Goal: Task Accomplishment & Management: Use online tool/utility

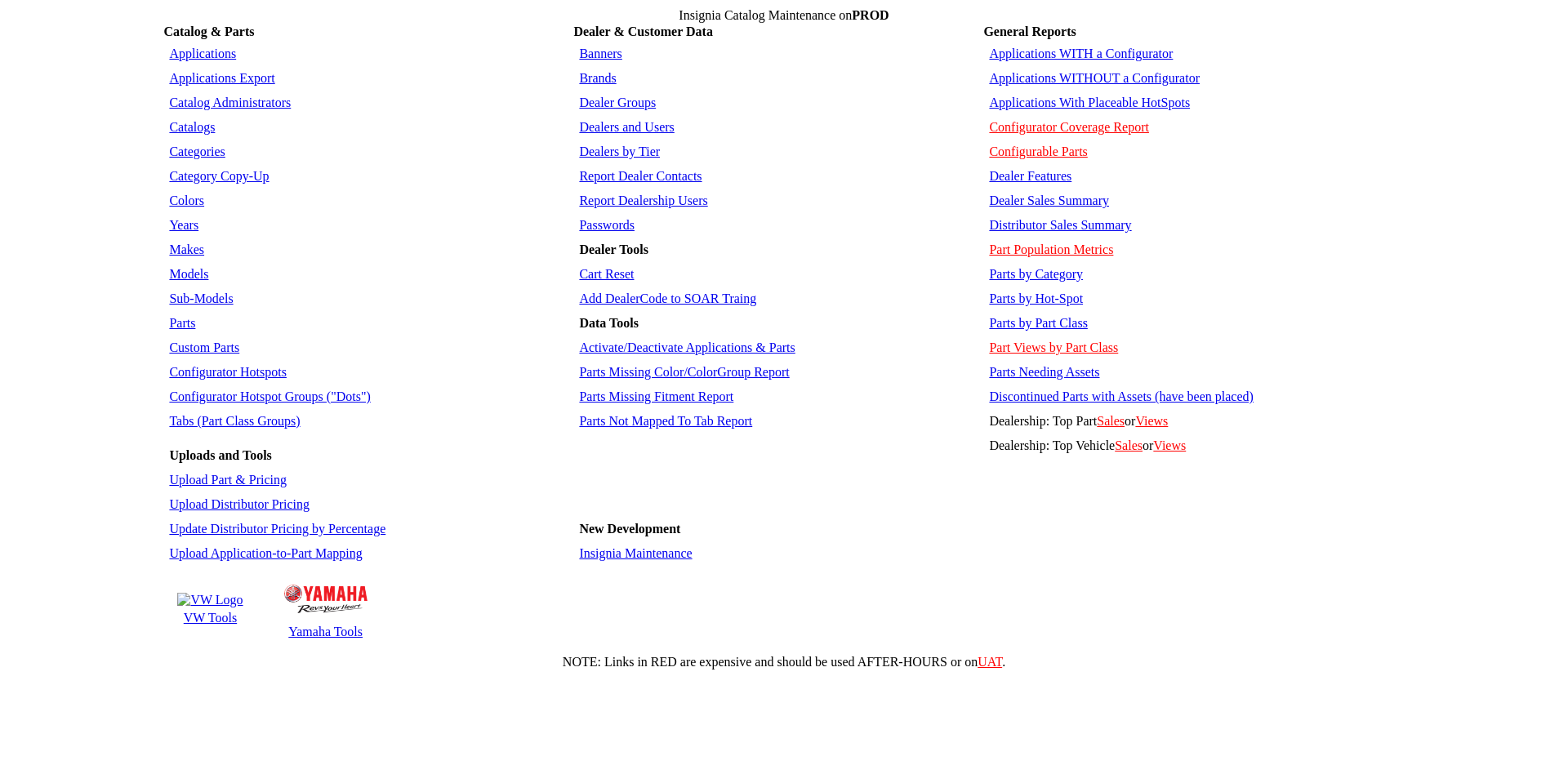
click at [1080, 71] on link "Applications WITHOUT a Configurator" at bounding box center [1094, 77] width 211 height 14
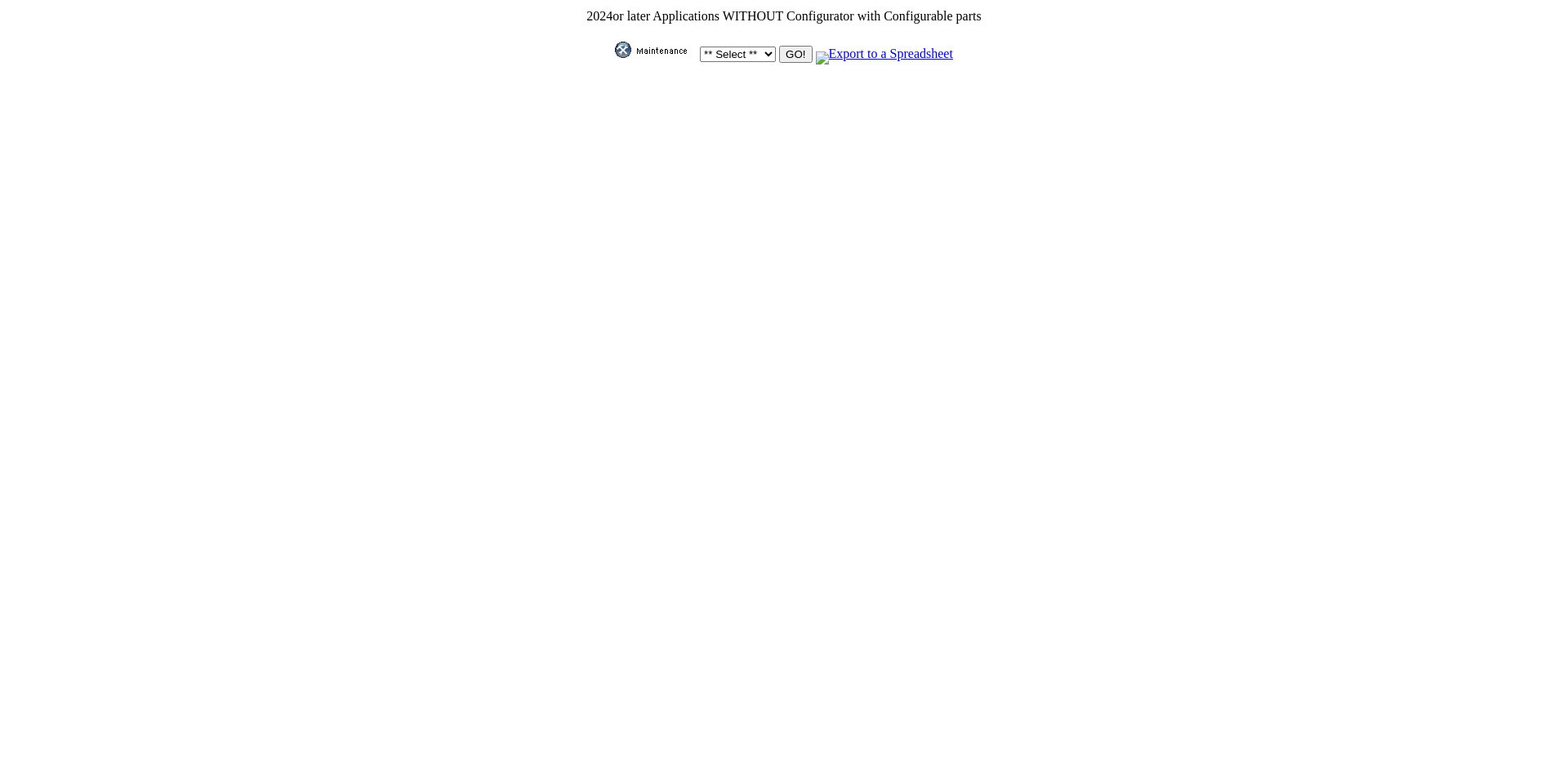
click at [761, 51] on select "** Select ** Acura Alfa Romeo Audi Bentley BMW DoubleTake Ford GM Honda Hyundai…" at bounding box center [737, 54] width 76 height 16
select select "550"
click at [699, 47] on select "** Select ** Acura Alfa Romeo Audi Bentley BMW DoubleTake Ford GM Honda Hyundai…" at bounding box center [737, 54] width 76 height 16
click at [786, 53] on input "GO!" at bounding box center [795, 54] width 32 height 17
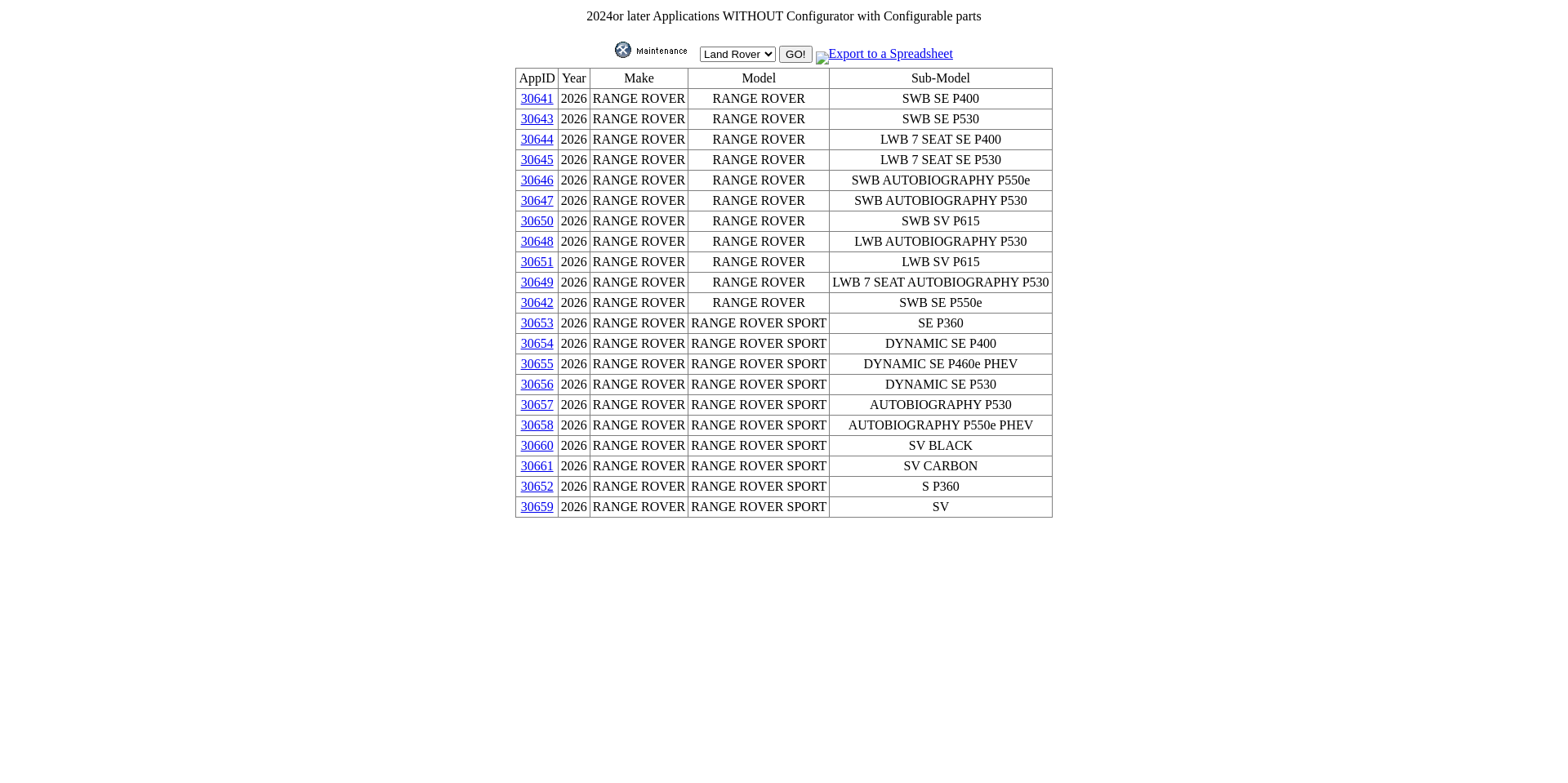
click at [554, 500] on link "30659" at bounding box center [537, 506] width 32 height 14
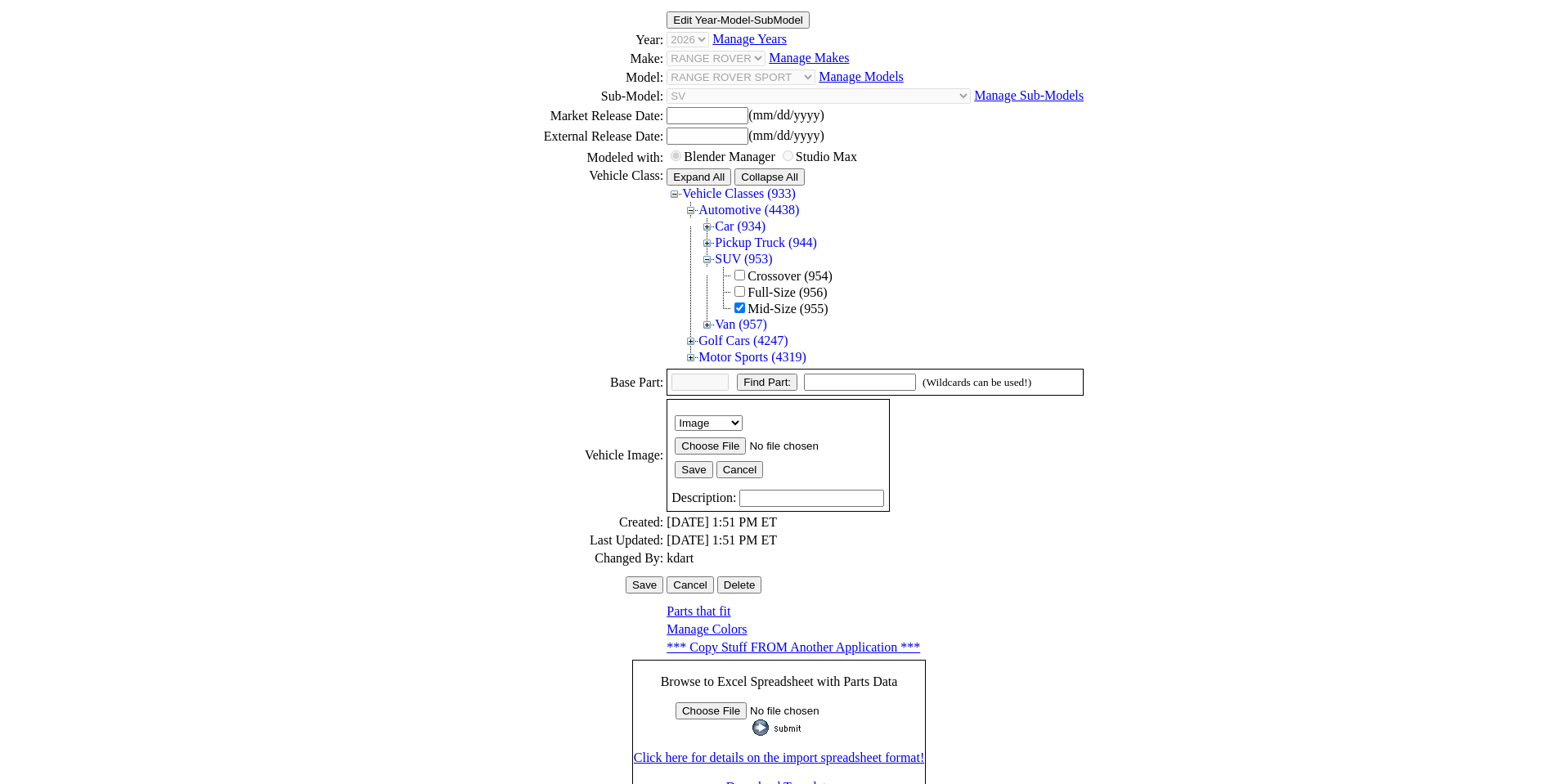
scroll to position [188, 0]
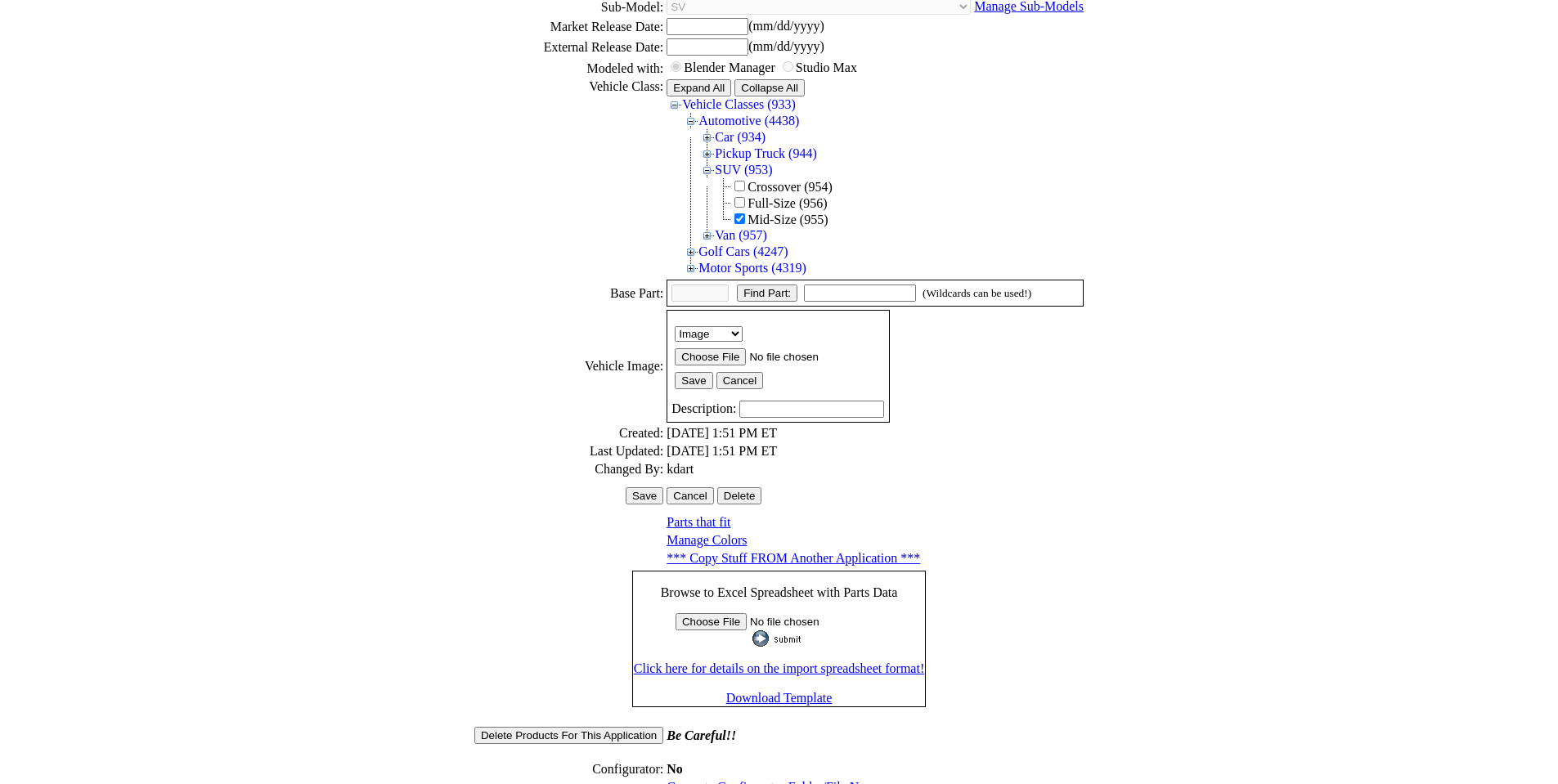
click at [780, 781] on link "Generate Configurator Folder/File Names" at bounding box center [776, 787] width 219 height 14
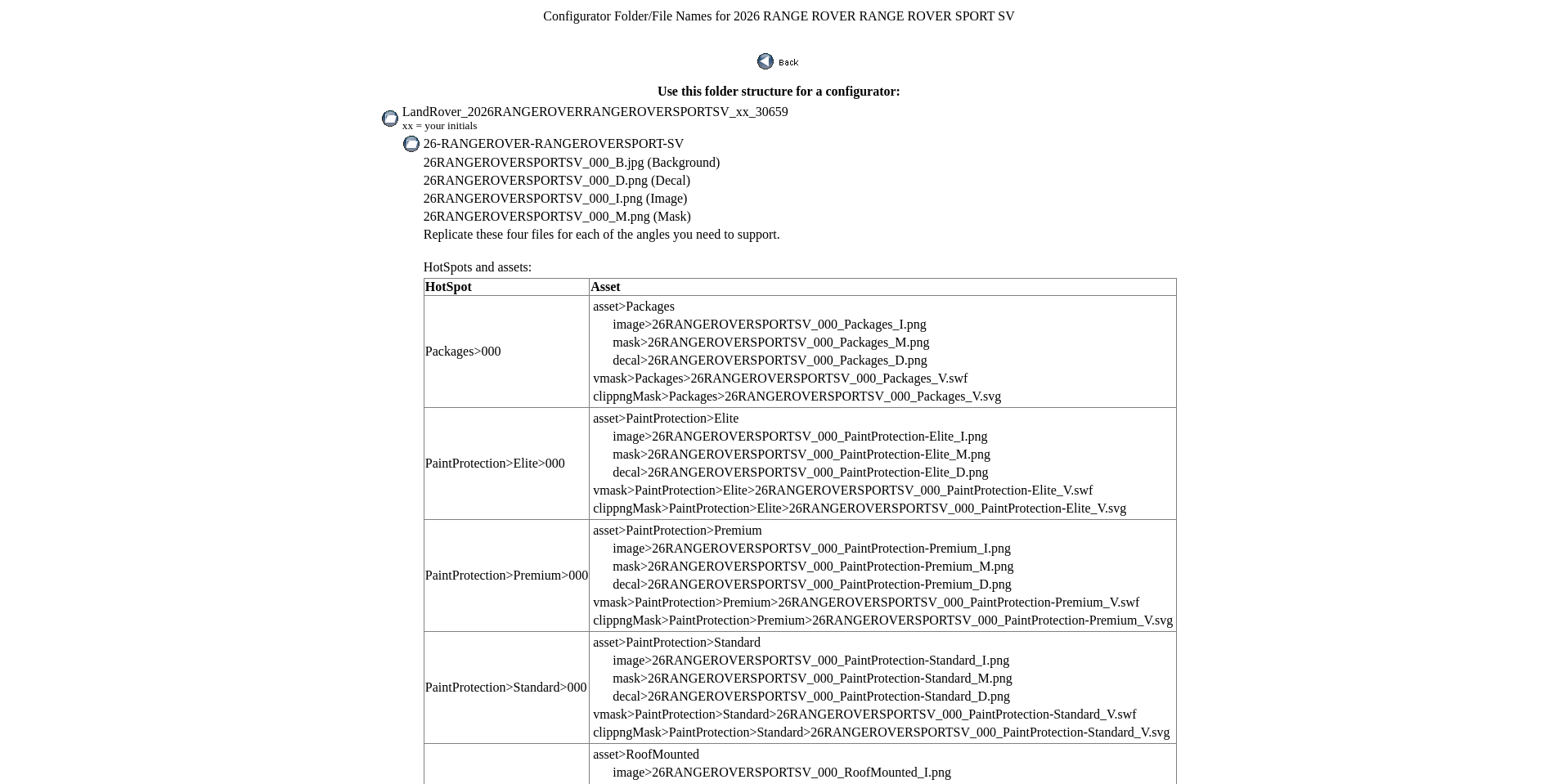
drag, startPoint x: 444, startPoint y: 98, endPoint x: 561, endPoint y: 94, distance: 117.1
drag, startPoint x: 445, startPoint y: 100, endPoint x: 802, endPoint y: 96, distance: 357.0
copy span "LandRover_2026RANGEROVERRANGEROVERSPORTSV_xx_30659"
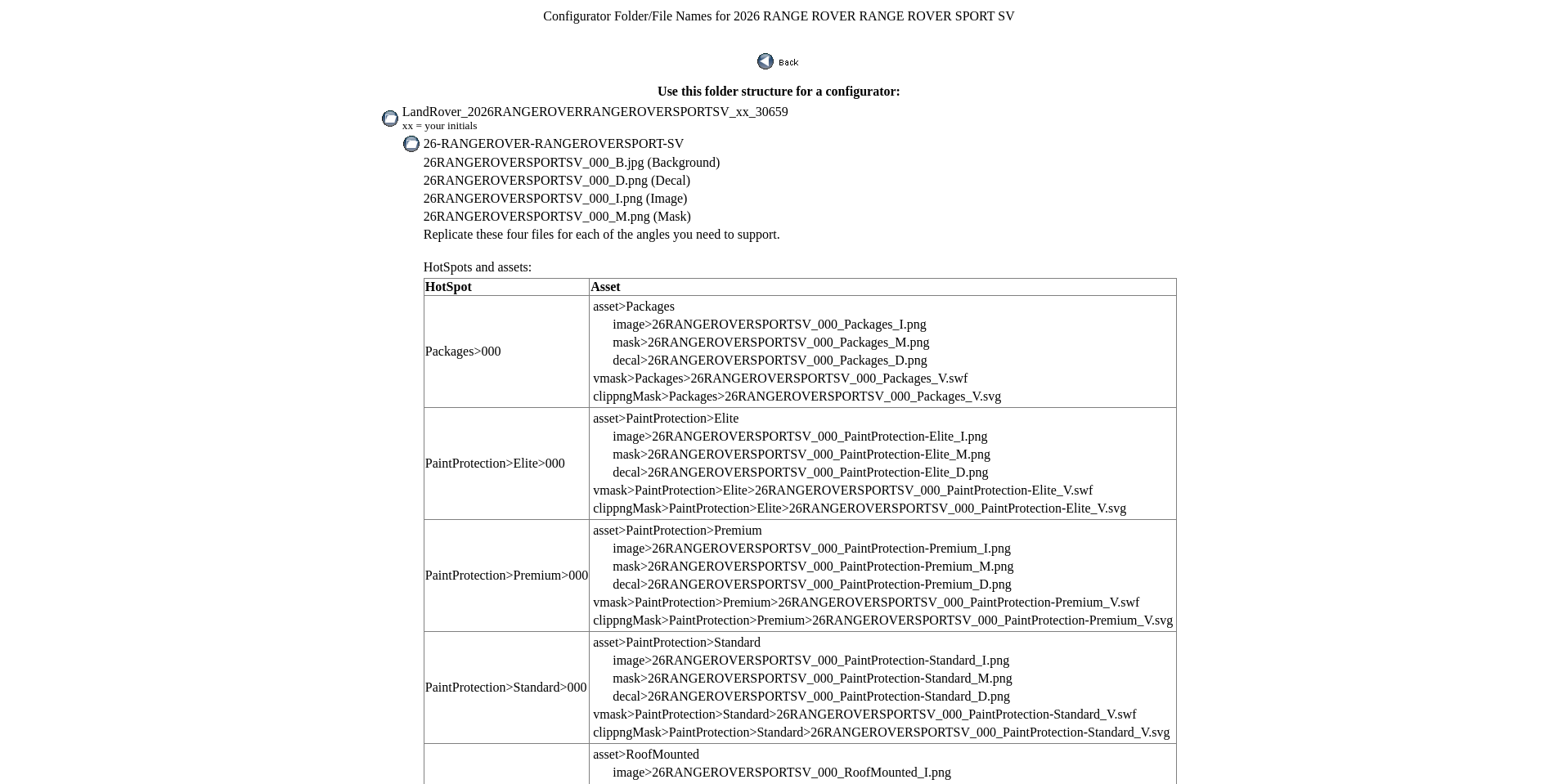
drag, startPoint x: 467, startPoint y: 128, endPoint x: 701, endPoint y: 139, distance: 234.3
click at [701, 139] on td "26-RANGEROVER-RANGEROVERSPORT-SV" at bounding box center [800, 144] width 755 height 18
copy span "26-RANGEROVER-RANGEROVERSPORT-SV"
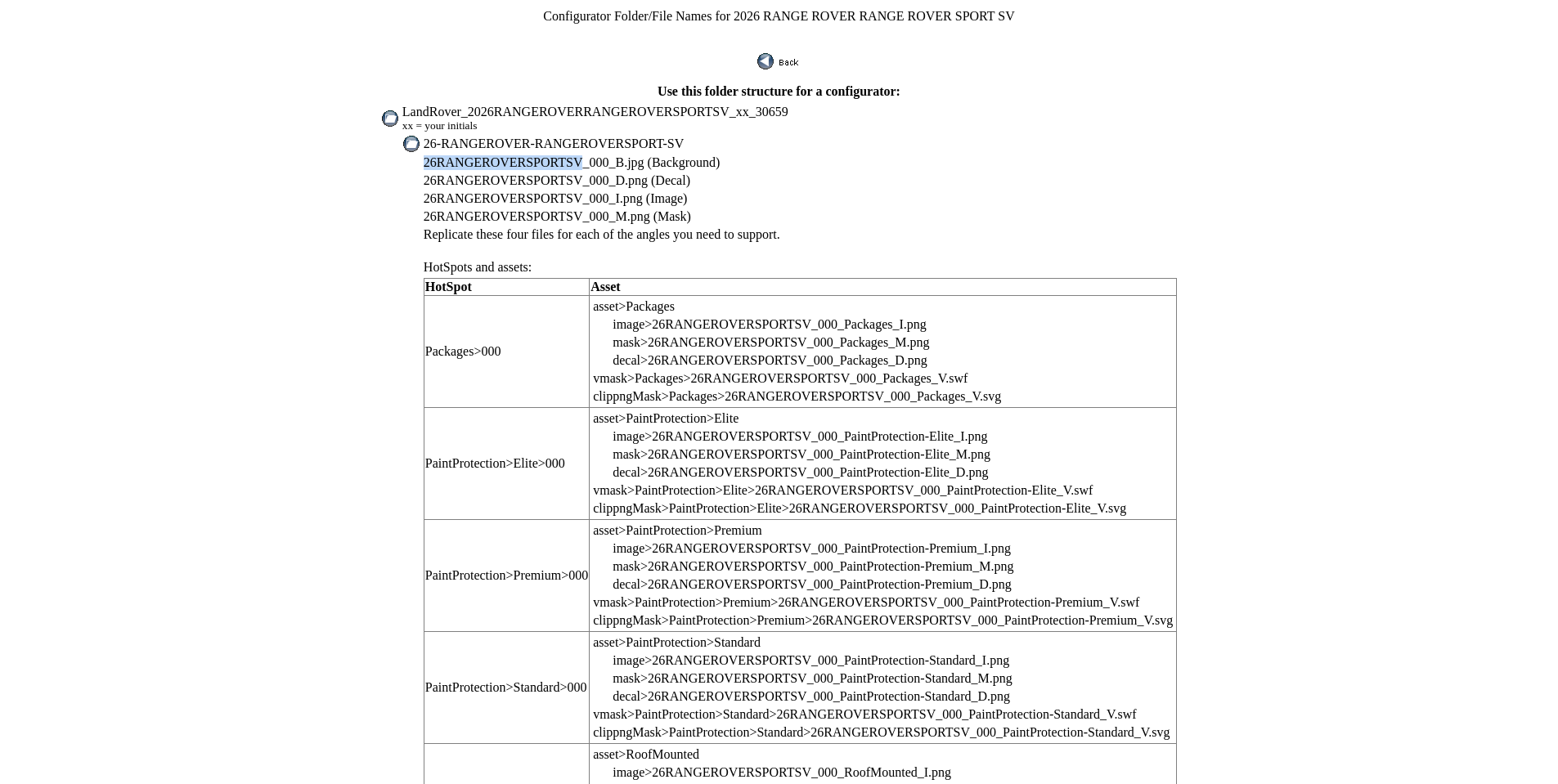
drag, startPoint x: 604, startPoint y: 143, endPoint x: 485, endPoint y: 149, distance: 119.2
click at [466, 155] on span "26RANGEROVERSPORTSV_000_B.jpg (Background)" at bounding box center [572, 162] width 297 height 14
copy span "26RANGEROVERSPORTSV"
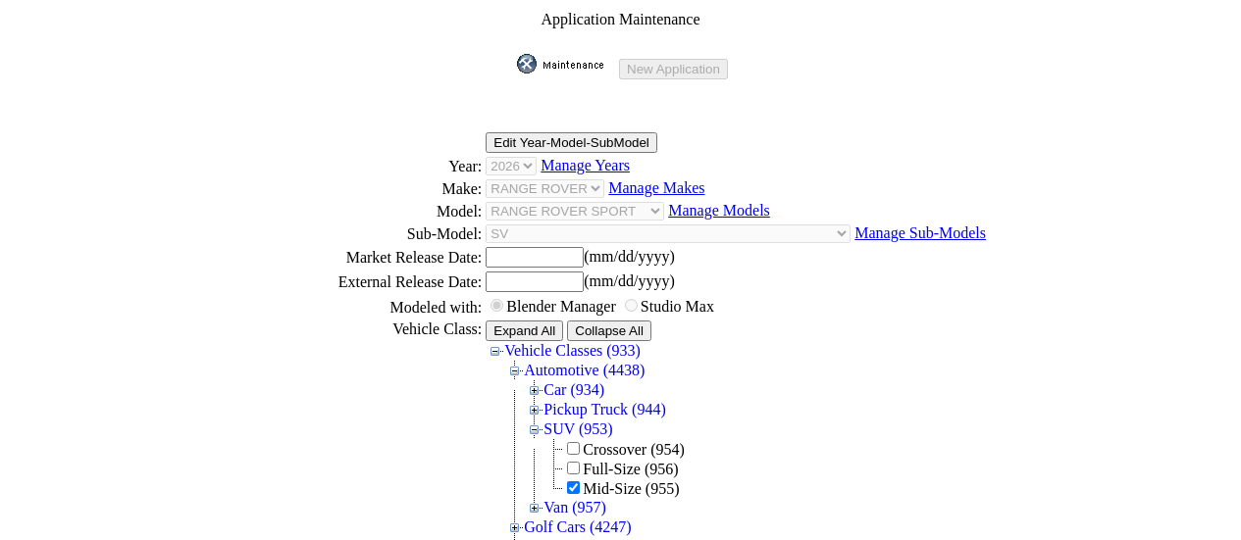
scroll to position [221, 0]
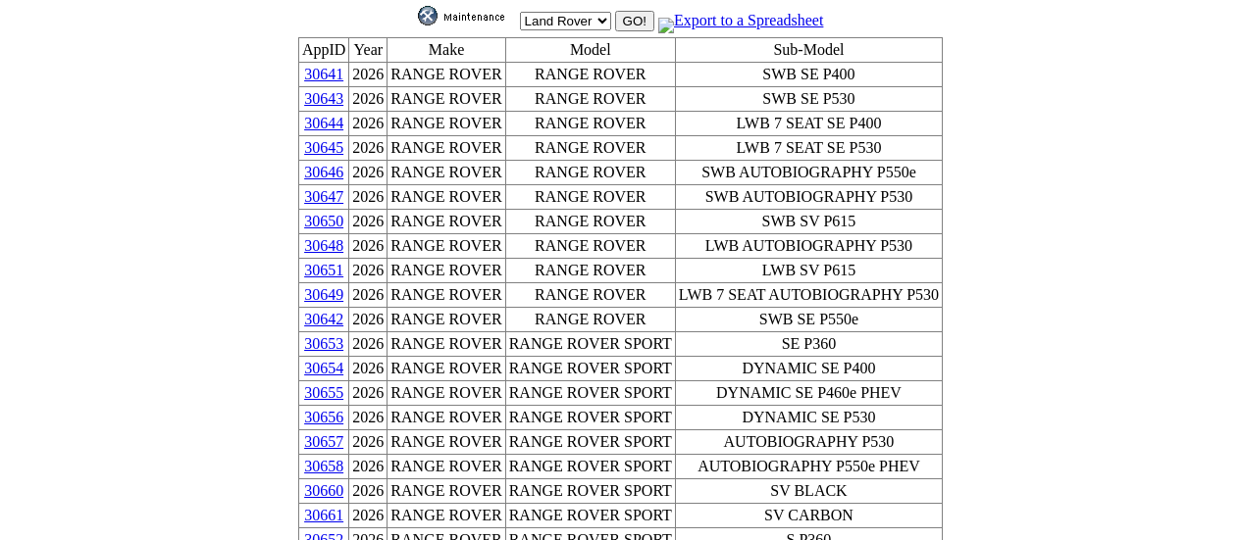
scroll to position [45, 0]
click at [343, 531] on link "30652" at bounding box center [323, 539] width 39 height 17
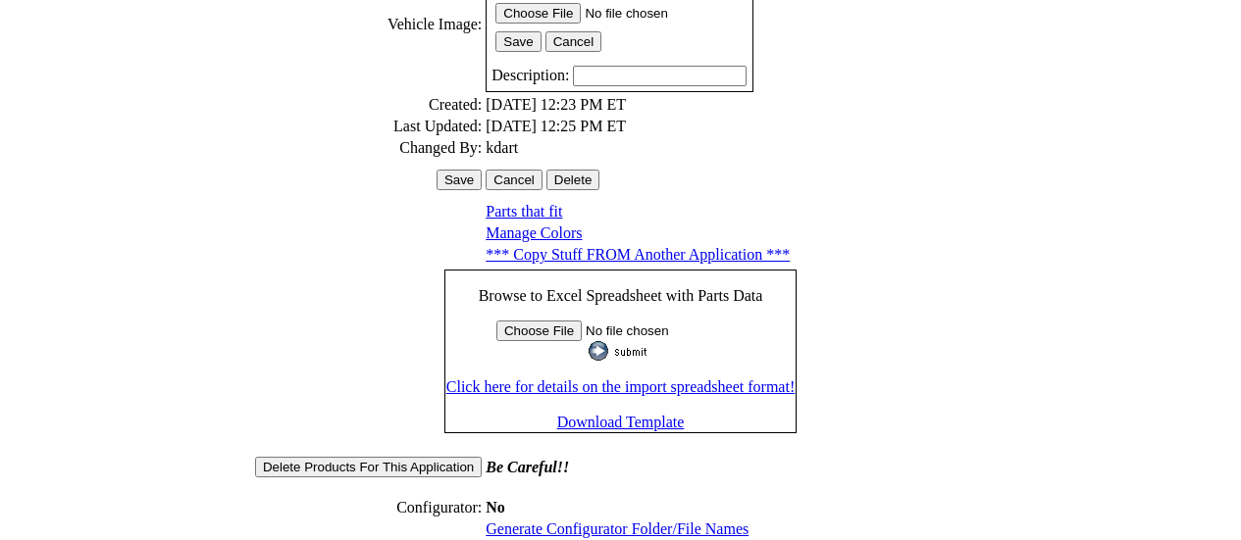
scroll to position [641, 0]
click at [623, 520] on link "Generate Configurator Folder/File Names" at bounding box center [616, 528] width 263 height 17
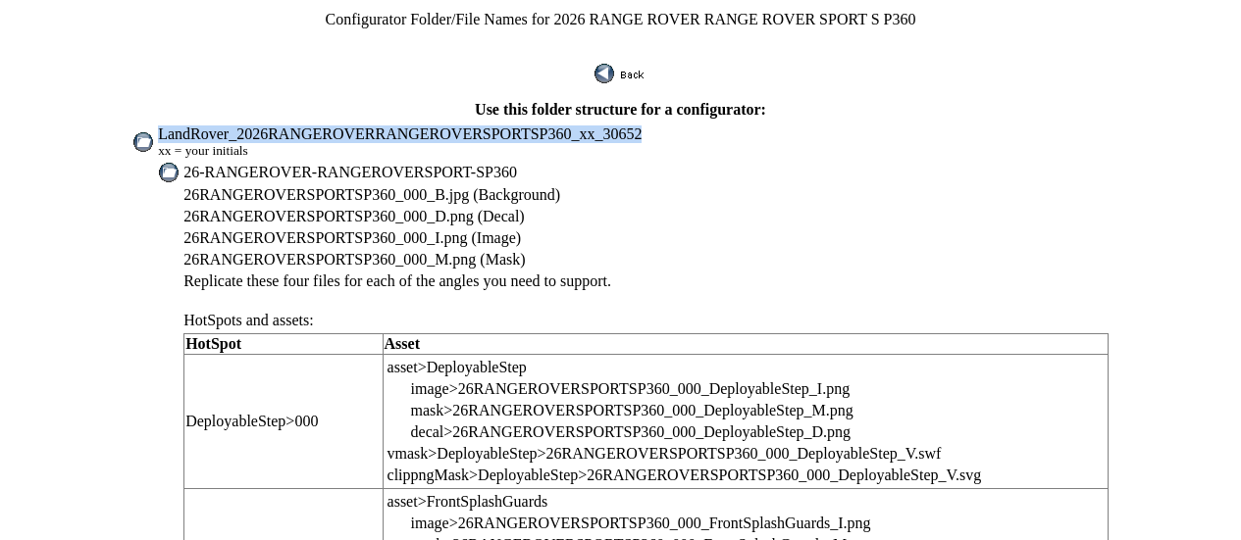
drag, startPoint x: 209, startPoint y: 122, endPoint x: 673, endPoint y: 118, distance: 463.9
click at [674, 125] on td "LandRover_2026RANGEROVERRANGEROVERSPORTSP360_xx_30652 xx = your initials" at bounding box center [633, 142] width 952 height 35
copy span "LandRover_2026RANGEROVERRANGEROVERSPORTSP360_xx_30652"
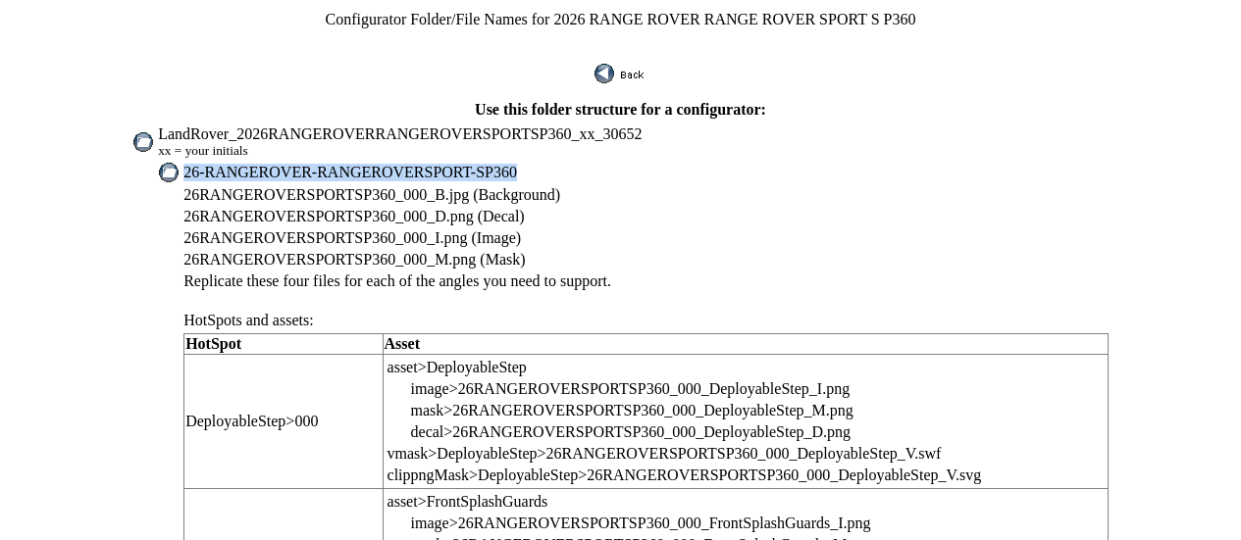
drag, startPoint x: 235, startPoint y: 158, endPoint x: 546, endPoint y: 158, distance: 310.9
click at [546, 162] on td "26-RANGEROVER-RANGEROVERSPORT-SP360" at bounding box center [645, 173] width 927 height 22
copy span "26-RANGEROVER-RANGEROVERSPORT-SP360"
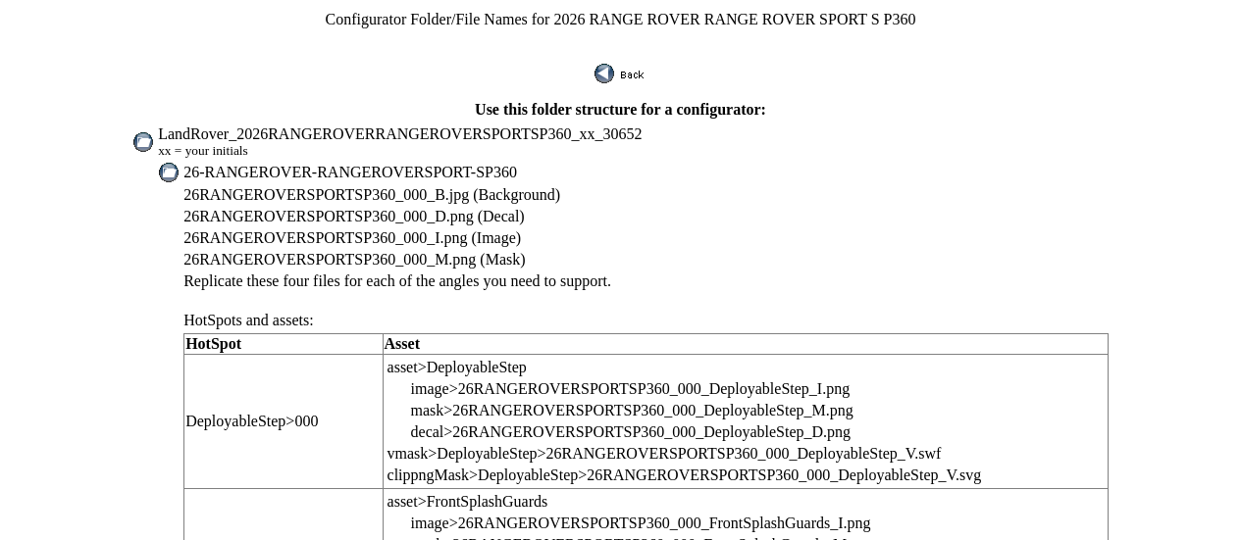
drag, startPoint x: 235, startPoint y: 179, endPoint x: 420, endPoint y: 175, distance: 184.4
click at [420, 186] on span "26RANGEROVERSPORTSP360_000_B.jpg (Background)" at bounding box center [371, 194] width 377 height 17
copy span "26RANGEROVERSPORTSP360"
